Goal: Information Seeking & Learning: Learn about a topic

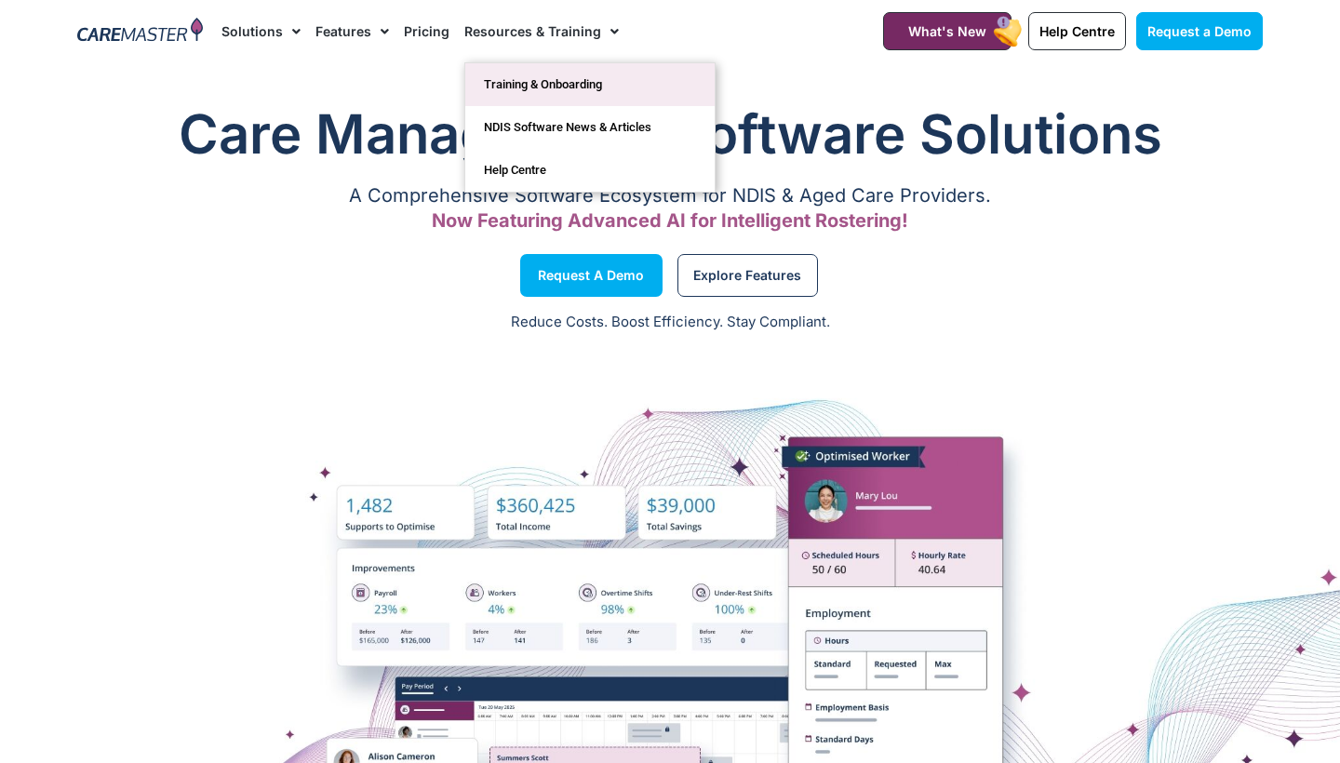
click at [567, 83] on link "Training & Onboarding" at bounding box center [589, 84] width 249 height 43
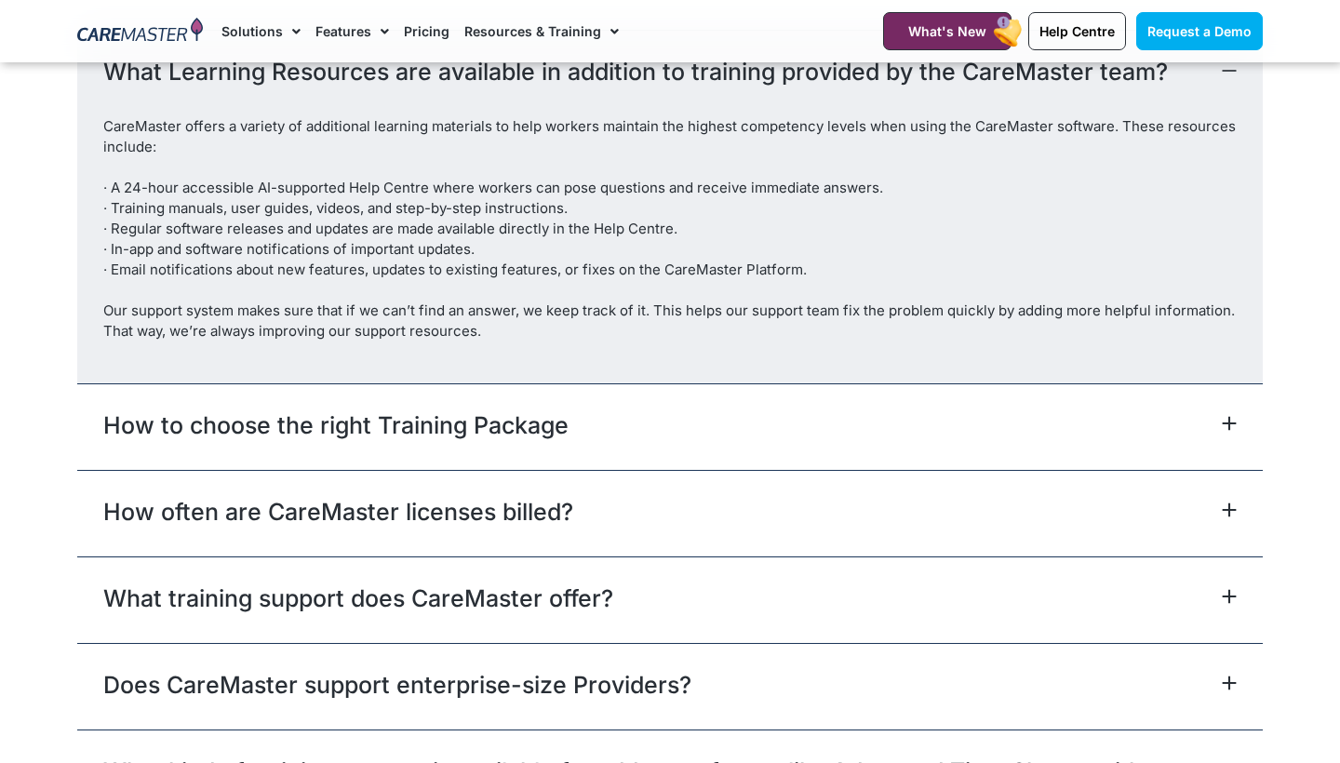
scroll to position [3865, 0]
click at [647, 571] on div "What training support does CareMaster offer?" at bounding box center [670, 599] width 1186 height 87
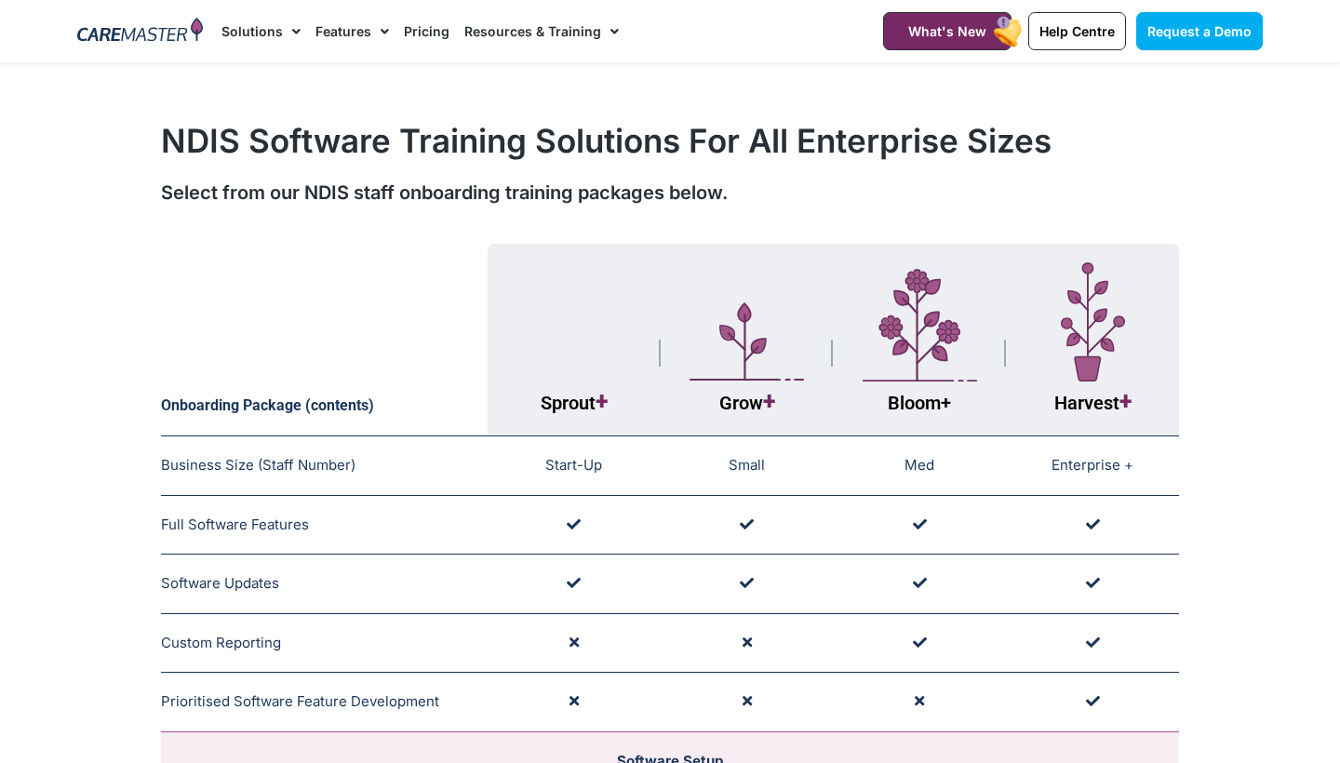
scroll to position [0, 0]
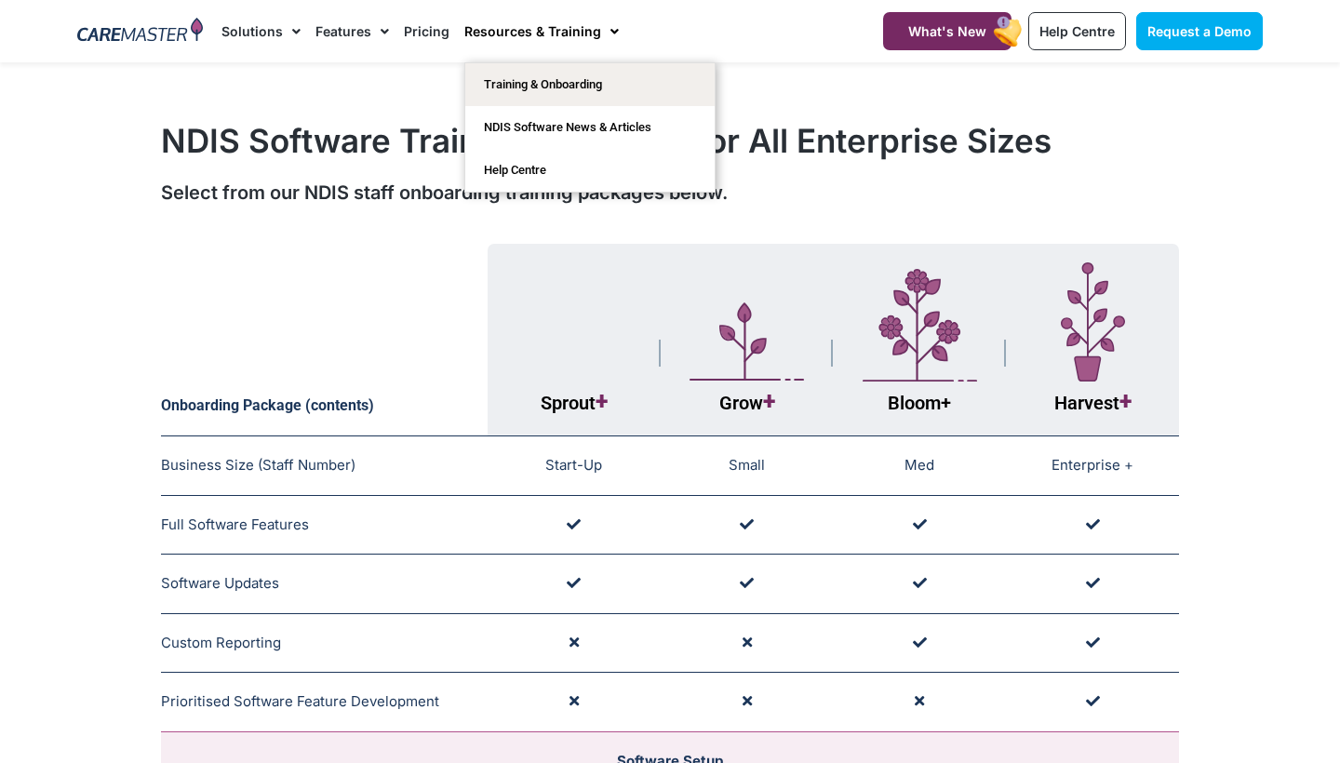
click at [334, 189] on div "Select from our NDIS staff onboarding training packages below." at bounding box center [670, 193] width 1018 height 28
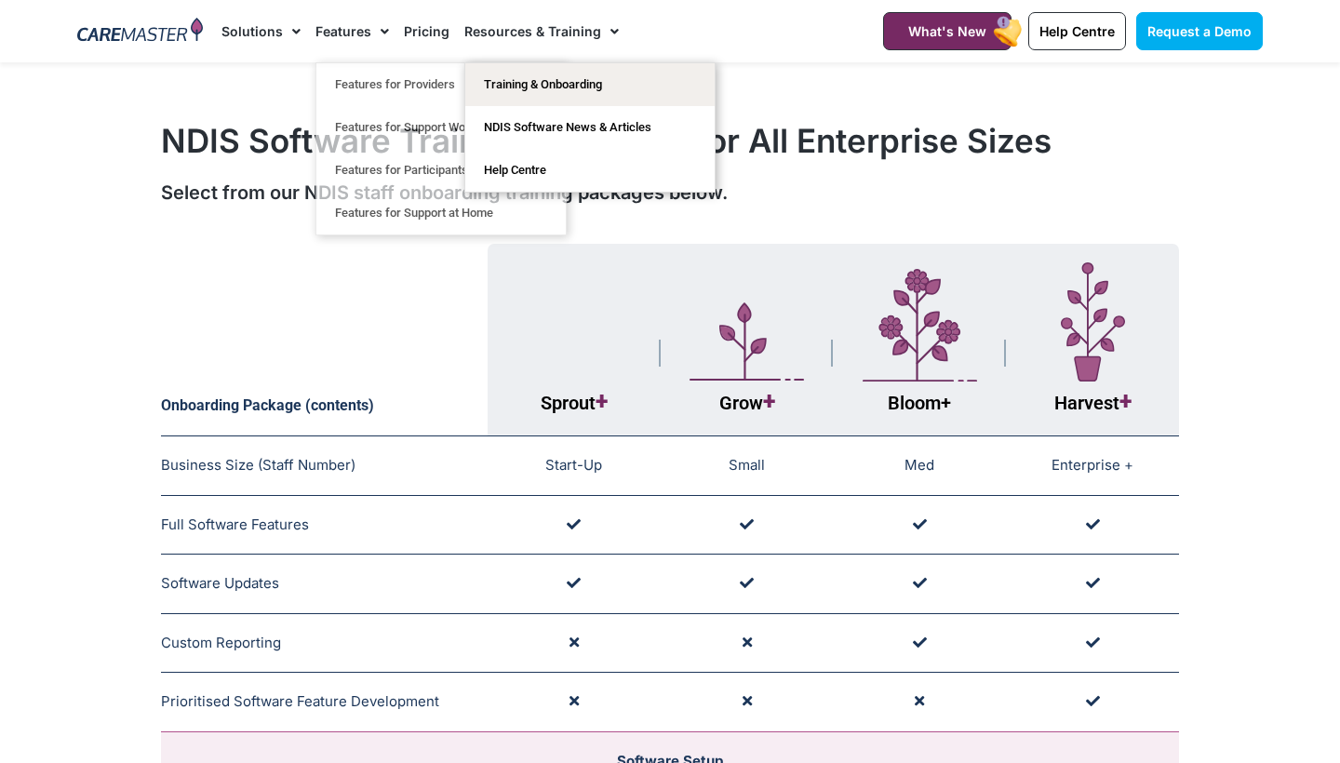
click at [486, 34] on link "Resources & Training" at bounding box center [541, 31] width 155 height 62
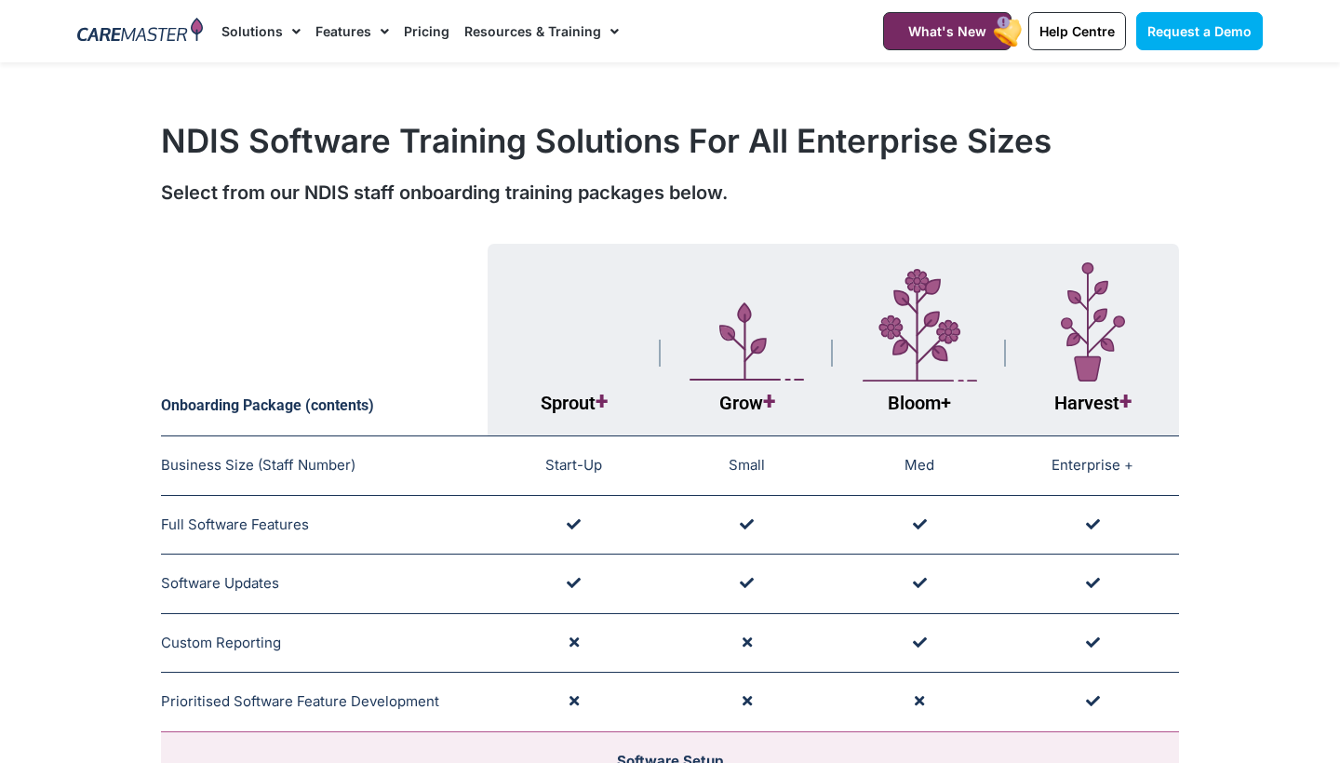
click at [486, 34] on link "Resources & Training" at bounding box center [541, 31] width 155 height 62
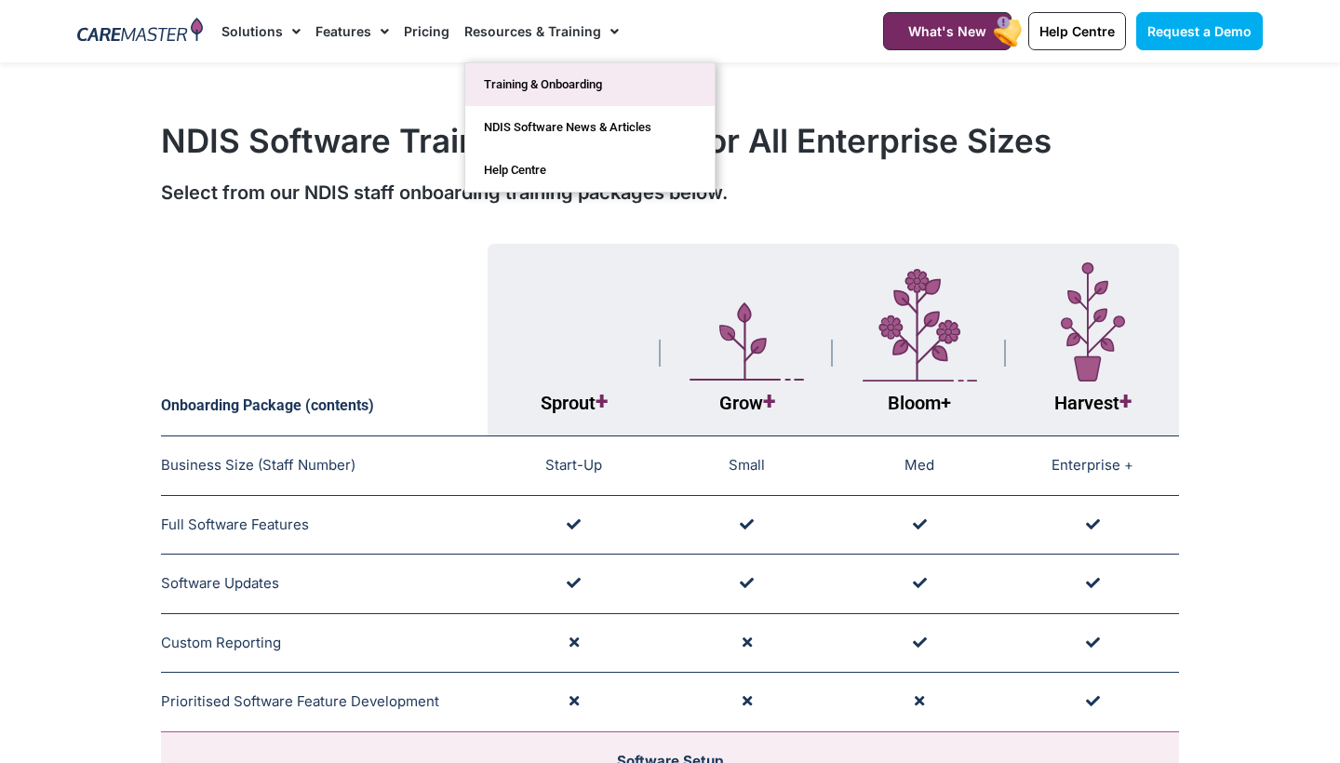
click at [505, 76] on link "Training & Onboarding" at bounding box center [589, 84] width 249 height 43
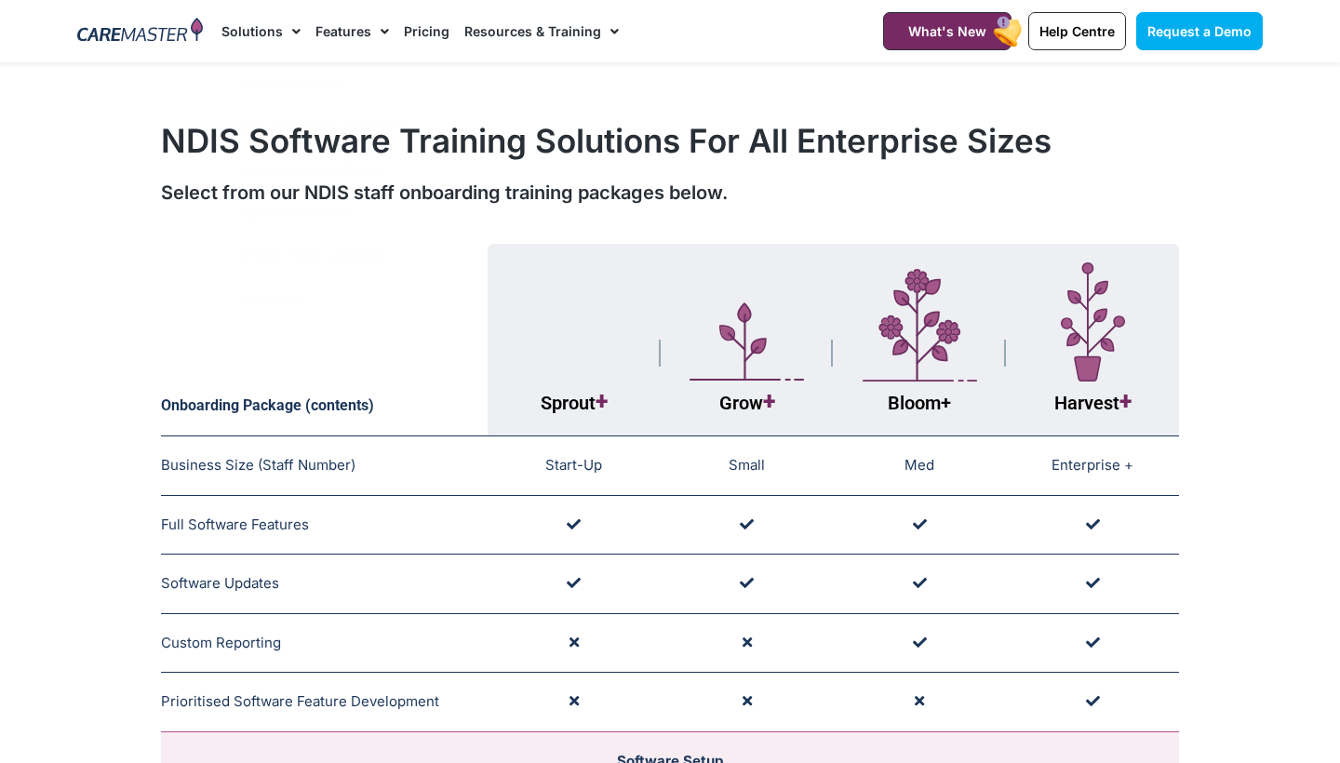
click at [184, 49] on div at bounding box center [140, 31] width 144 height 62
click at [151, 37] on img at bounding box center [140, 32] width 126 height 28
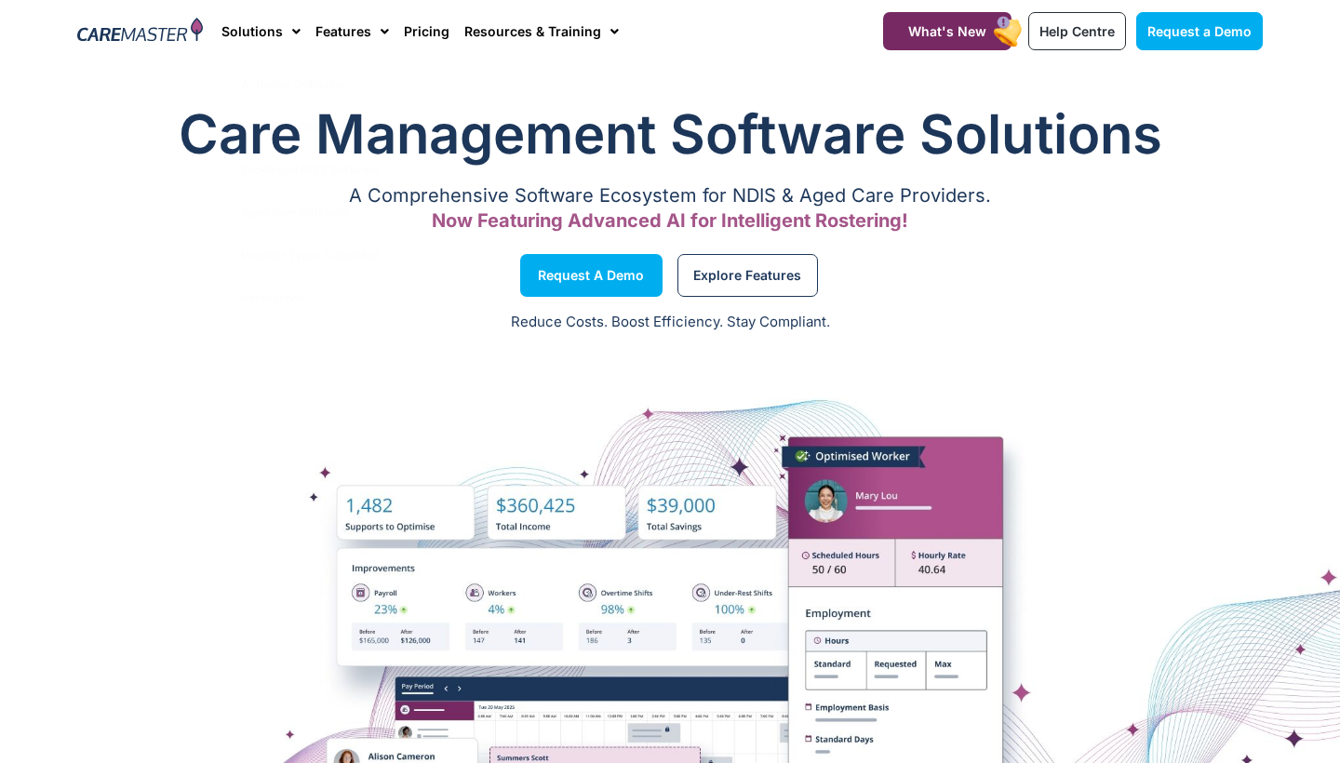
click at [448, 343] on div "Reduce Costs. Boost Efficiency. Stay Compliant." at bounding box center [670, 324] width 1340 height 46
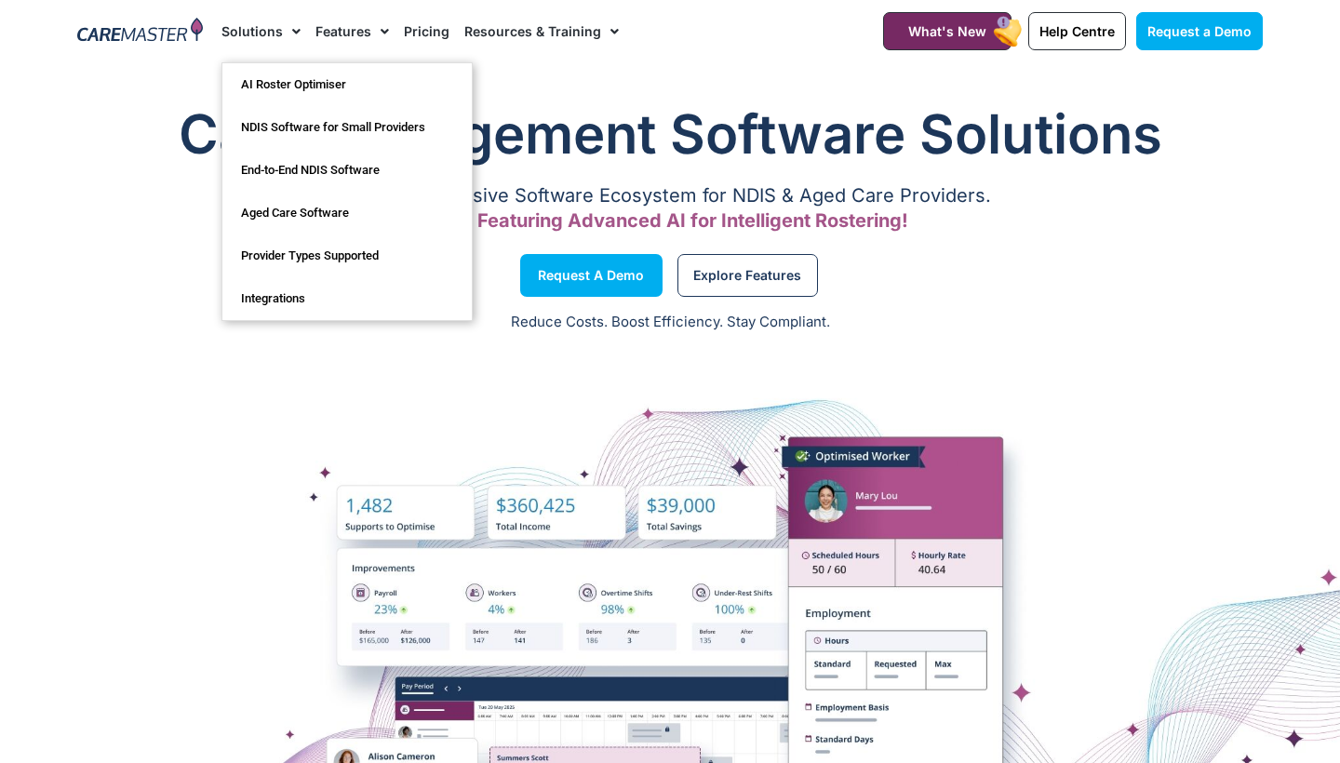
click at [131, 31] on img at bounding box center [140, 32] width 126 height 28
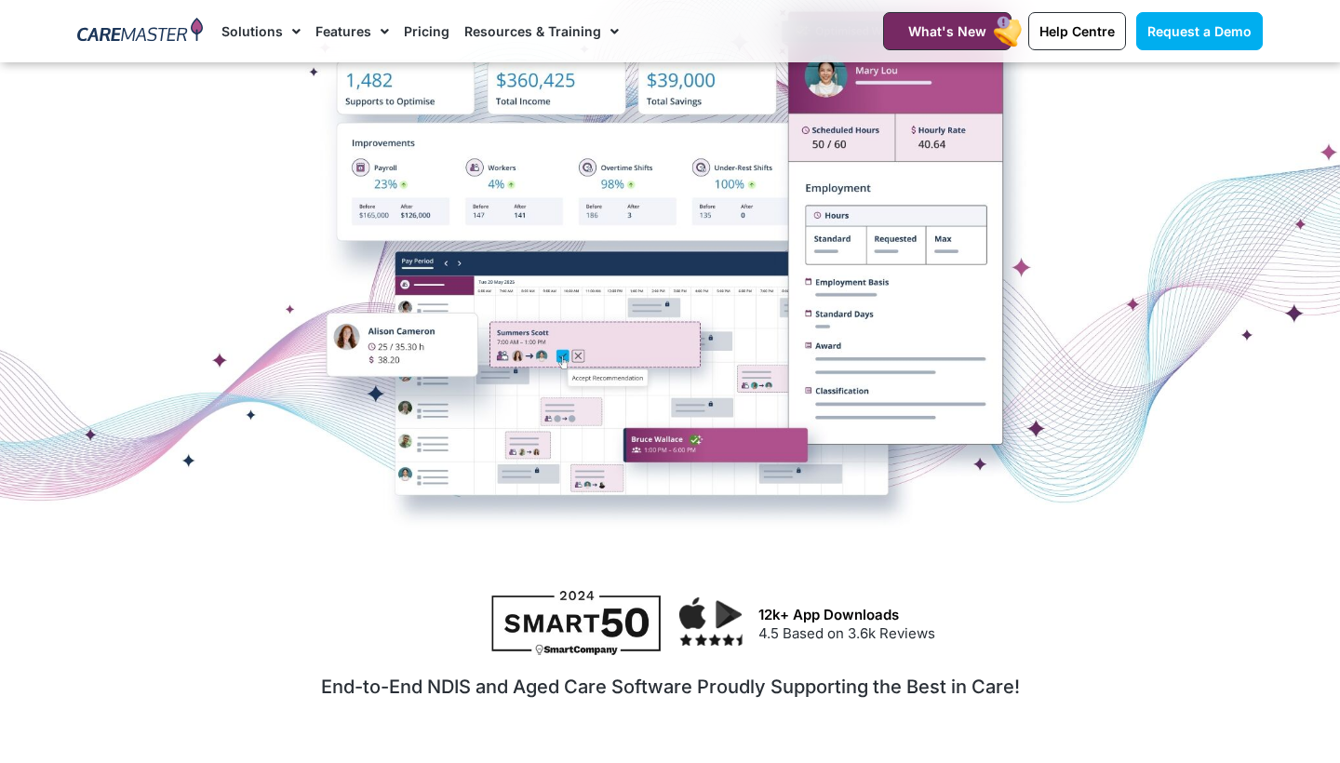
scroll to position [425, 0]
